Goal: Share content

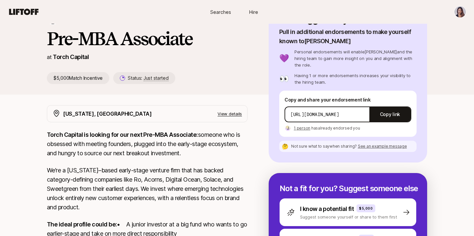
scroll to position [173, 0]
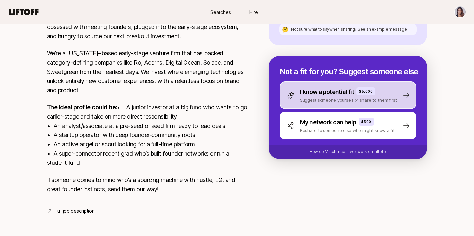
click at [318, 88] on div "I know a potential fit $5,000 Suggest someone yourself or share to them first" at bounding box center [347, 95] width 137 height 28
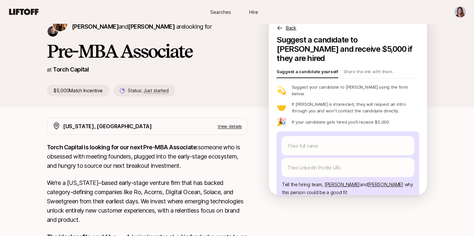
scroll to position [0, 0]
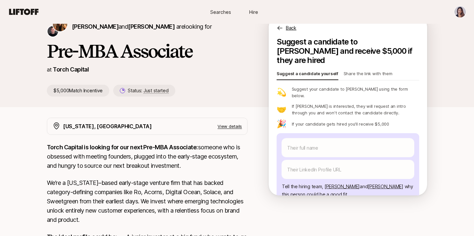
click at [370, 70] on p "Share the link with them" at bounding box center [367, 74] width 49 height 9
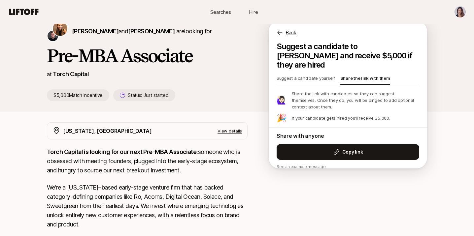
scroll to position [30, 0]
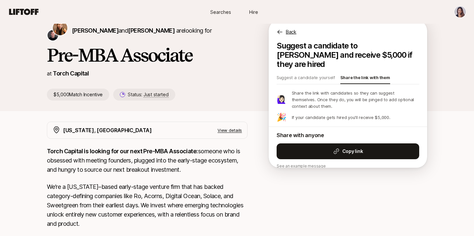
click at [285, 32] on div "Back" at bounding box center [348, 28] width 158 height 16
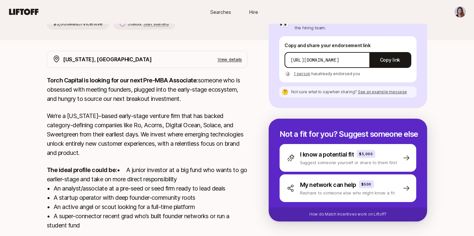
scroll to position [100, 0]
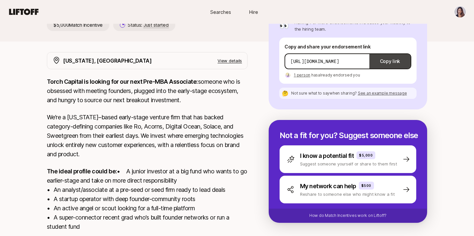
click at [399, 54] on button "Copy link" at bounding box center [389, 61] width 41 height 18
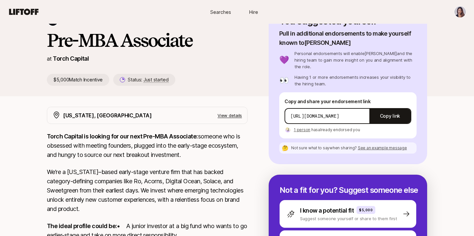
scroll to position [0, 0]
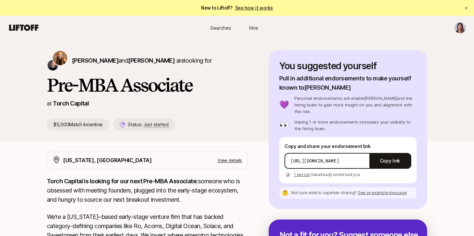
click at [215, 28] on span "Searches" at bounding box center [220, 27] width 21 height 7
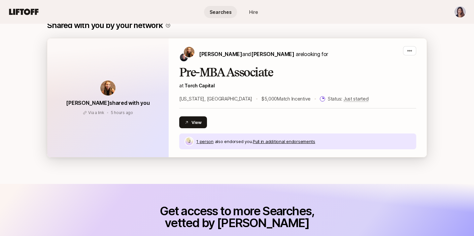
scroll to position [287, 0]
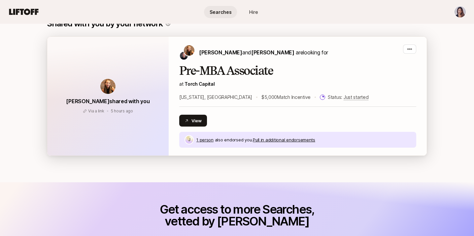
click at [205, 140] on span "1 person" at bounding box center [204, 139] width 17 height 5
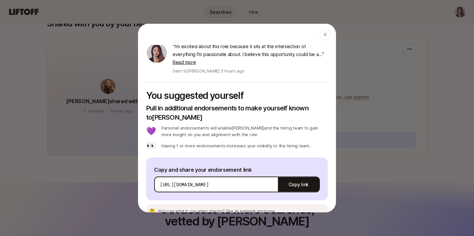
scroll to position [0, 0]
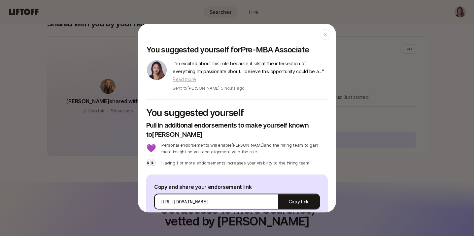
click at [196, 77] on span "Read more" at bounding box center [184, 80] width 23 height 6
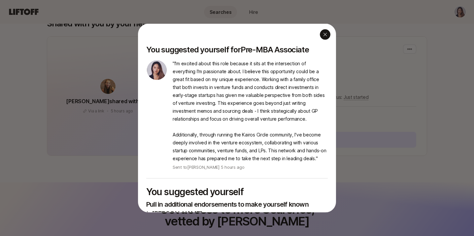
click at [325, 36] on icon "button" at bounding box center [324, 34] width 5 height 5
